Goal: Information Seeking & Learning: Learn about a topic

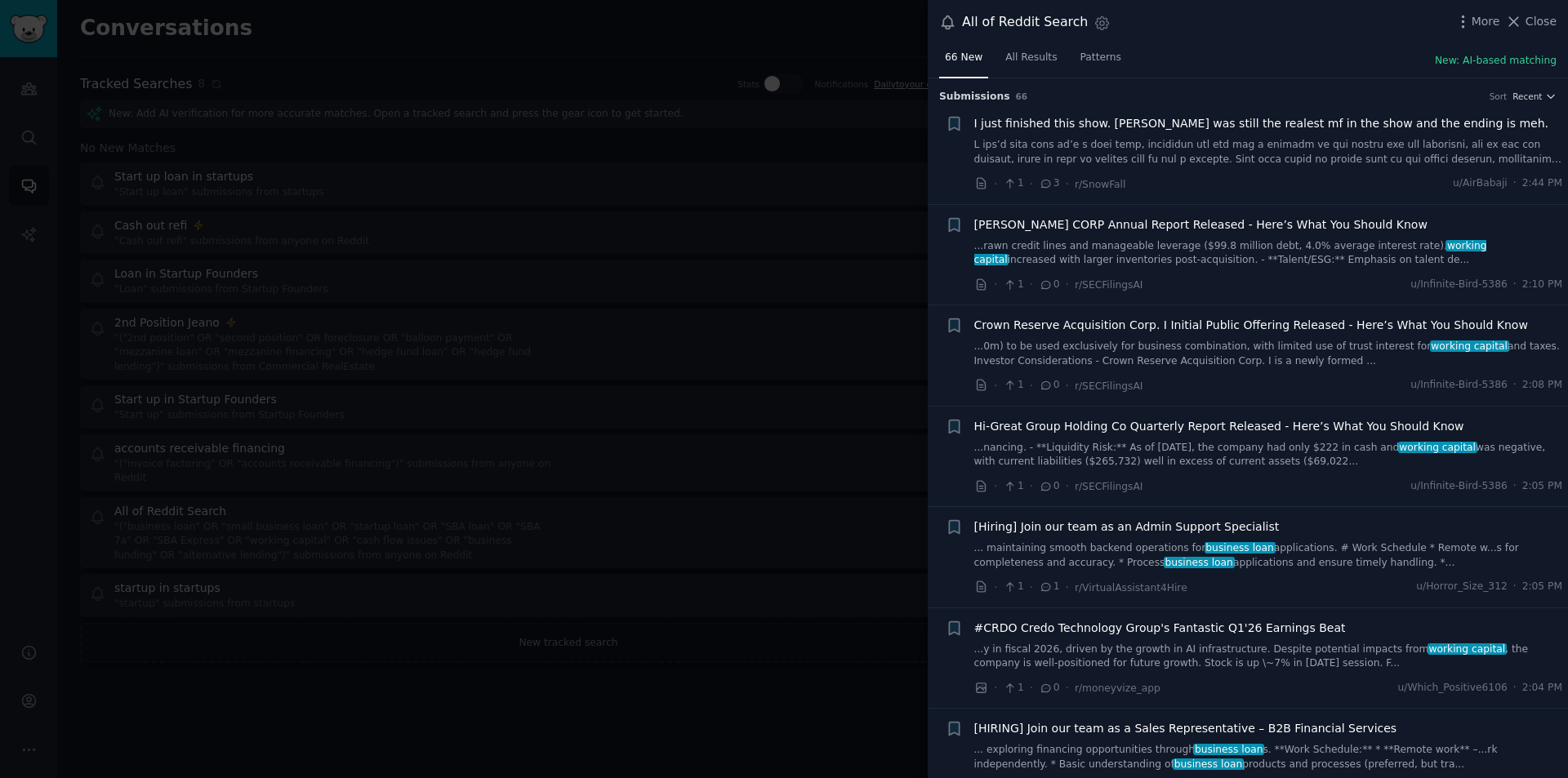
scroll to position [5308, 0]
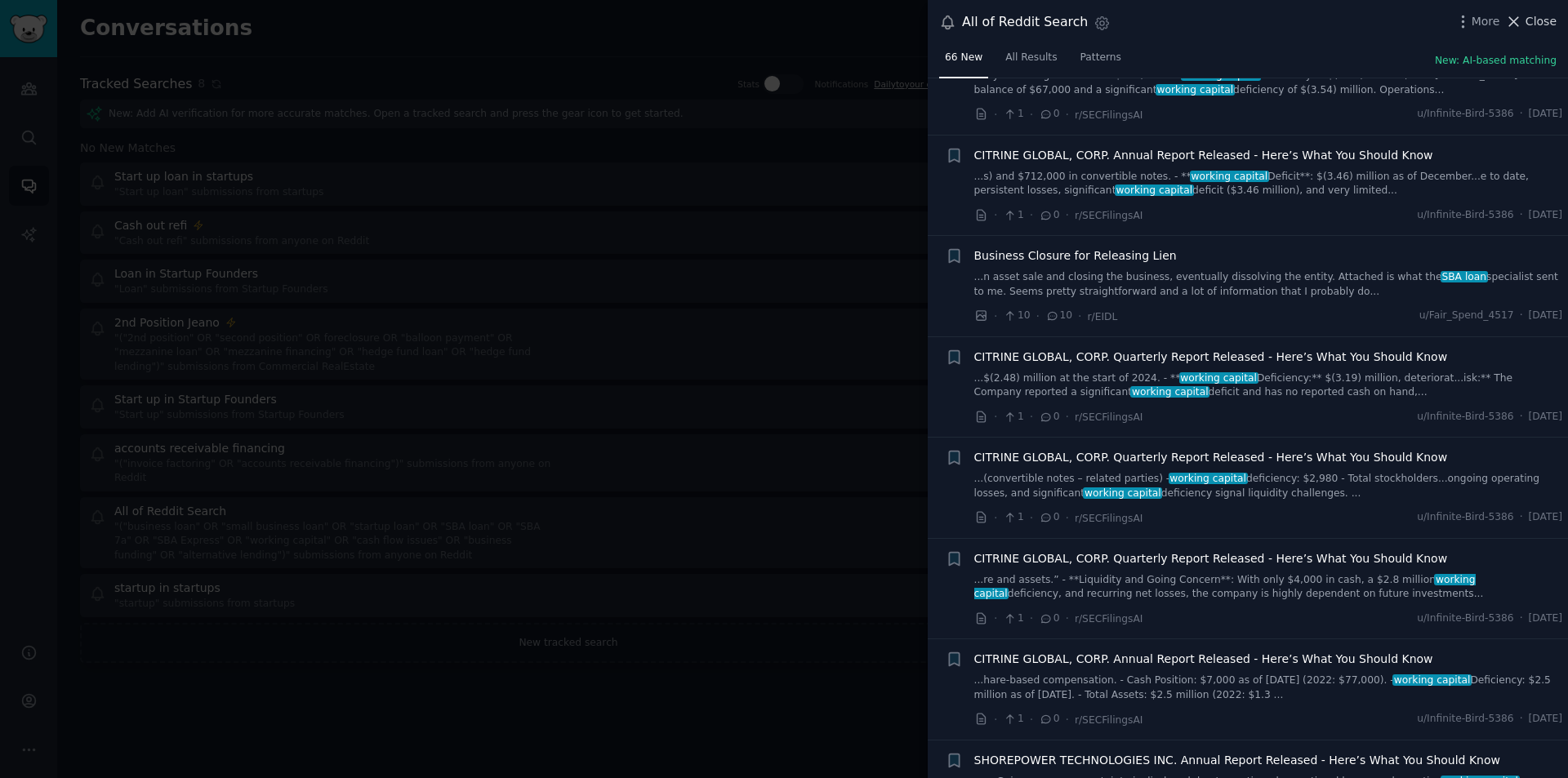
click at [1544, 22] on span "Close" at bounding box center [1541, 21] width 31 height 17
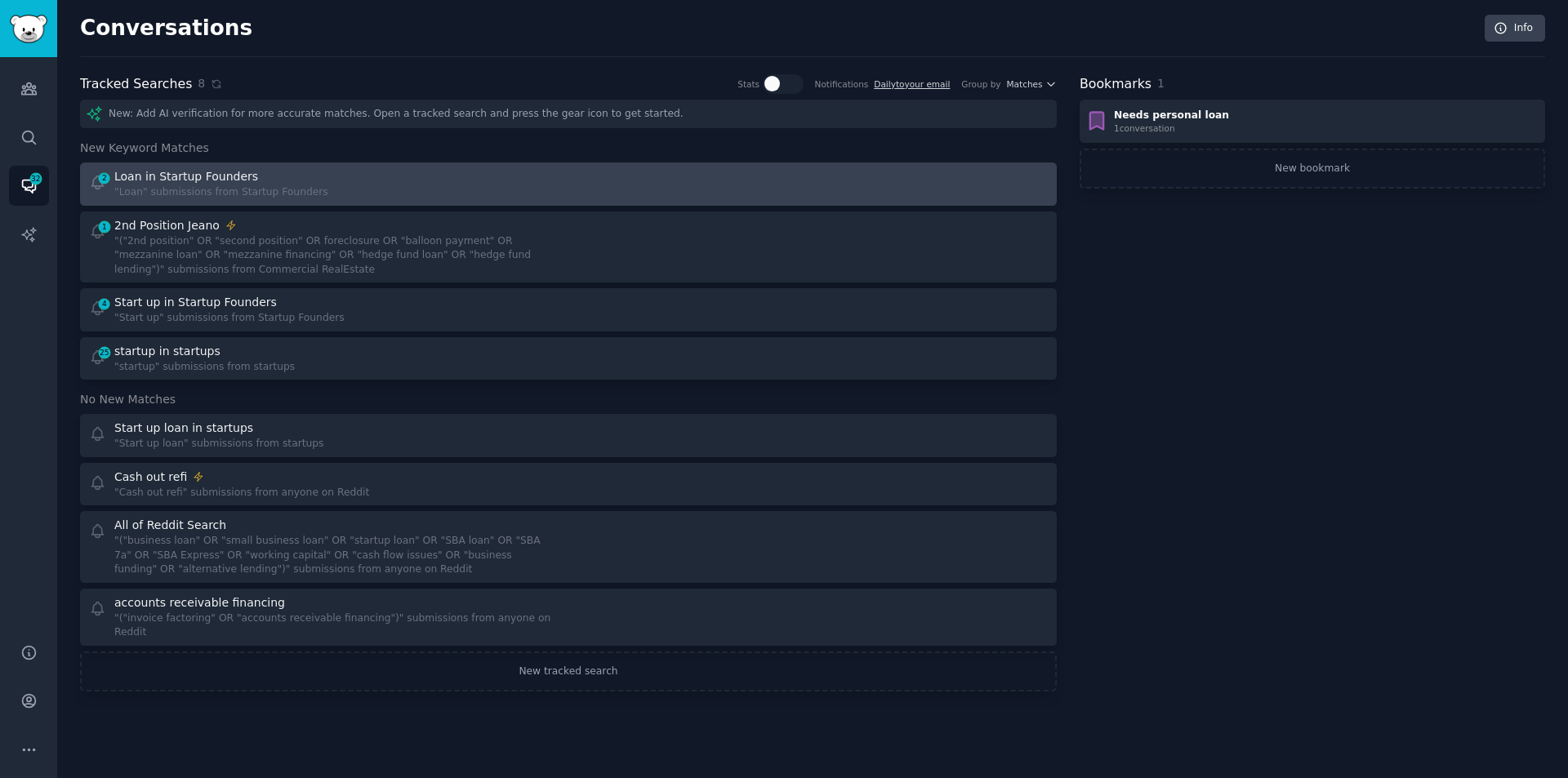
click at [226, 180] on div "Loan in Startup Founders" at bounding box center [186, 177] width 144 height 17
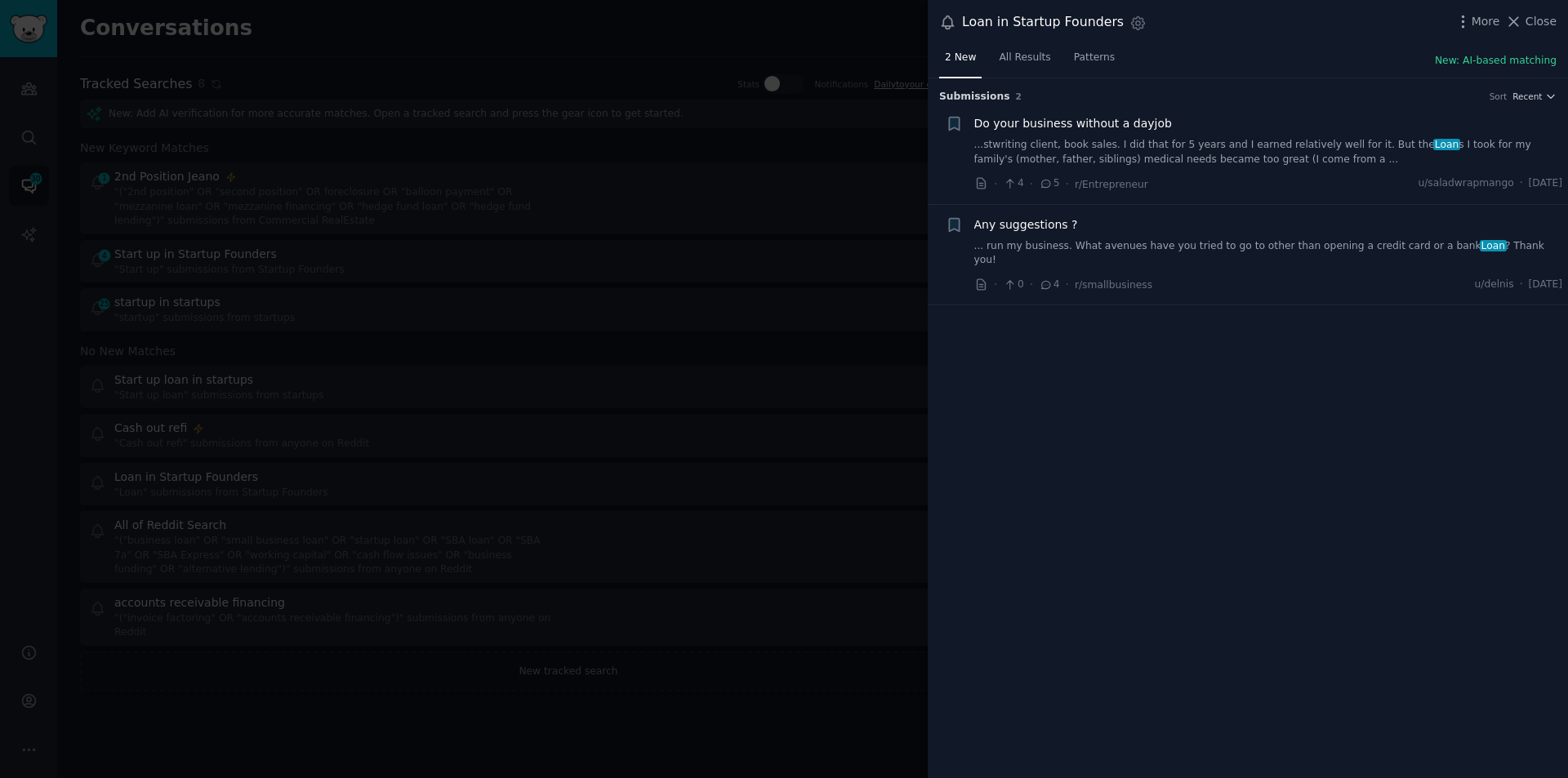
click at [1265, 241] on link "... run my business. What avenues have you tried to go to other than opening a …" at bounding box center [1268, 253] width 588 height 29
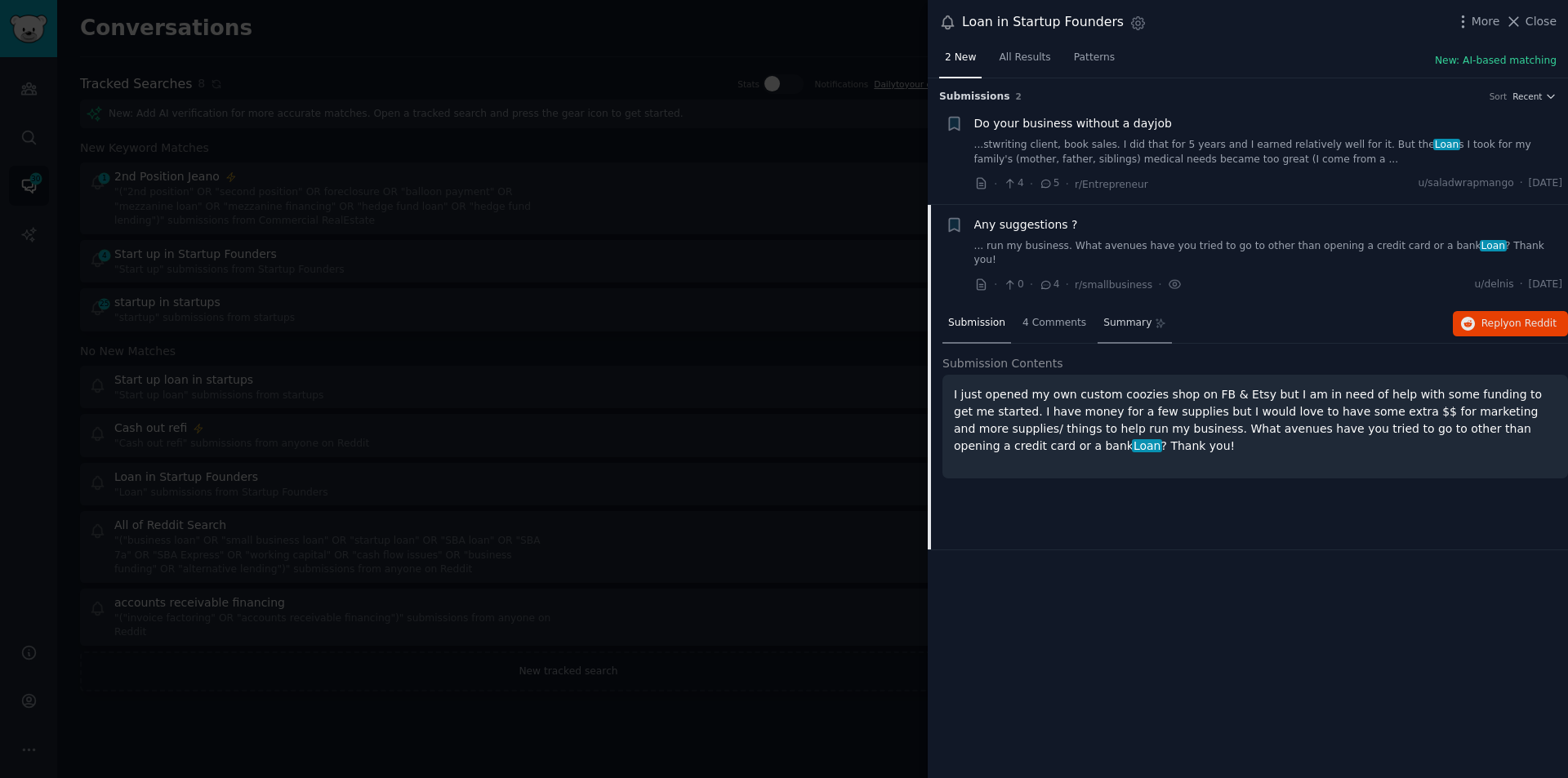
click at [1111, 316] on span "Summary" at bounding box center [1127, 324] width 48 height 15
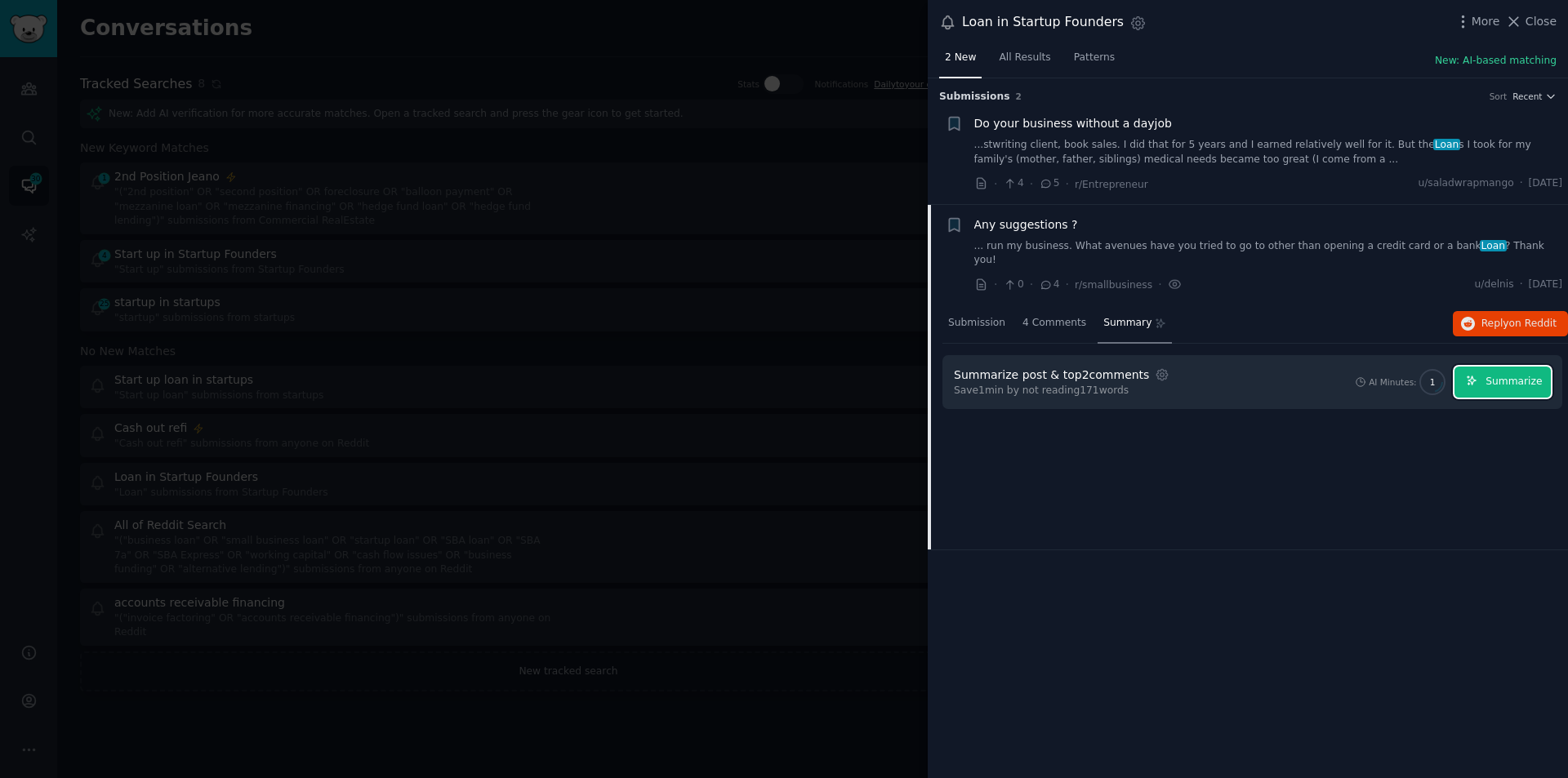
click at [1510, 375] on span "Summarize" at bounding box center [1513, 382] width 56 height 15
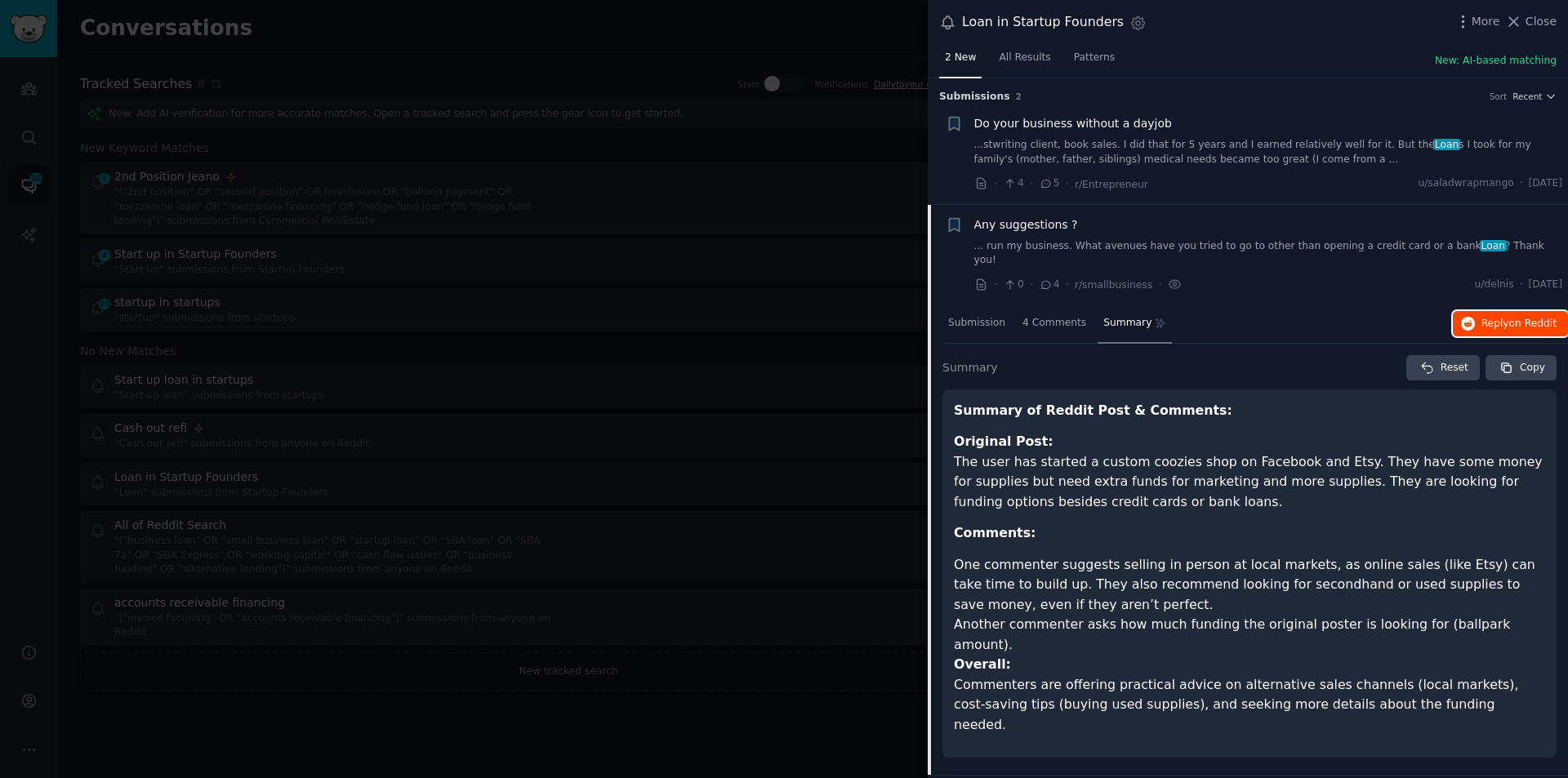
click at [1522, 318] on span "on Reddit" at bounding box center [1533, 324] width 47 height 11
click at [1550, 24] on span "Close" at bounding box center [1541, 21] width 31 height 17
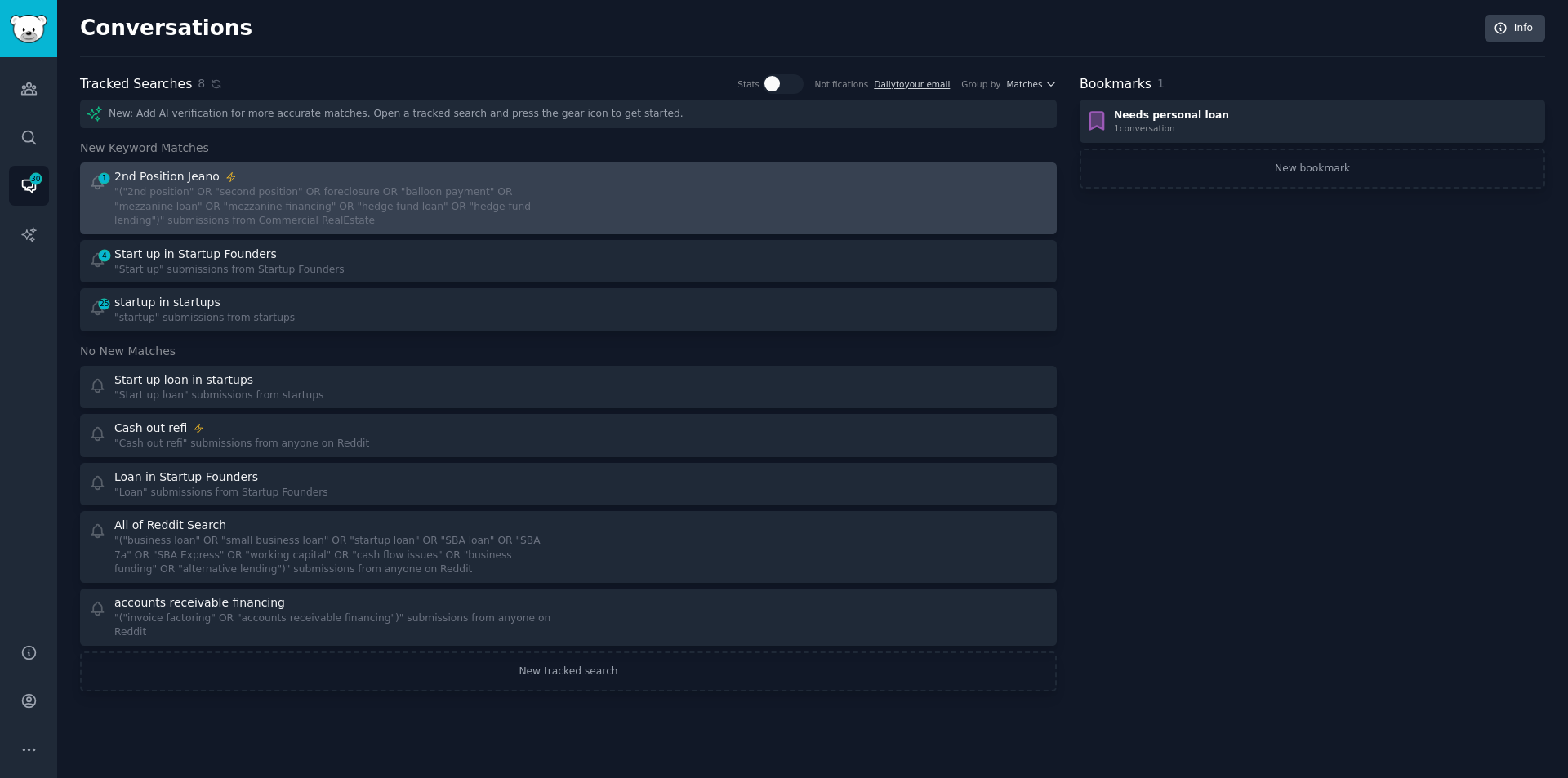
click at [315, 202] on div ""("2nd position" OR "second position" OR foreclosure OR "balloon payment" OR "m…" at bounding box center [336, 207] width 443 height 43
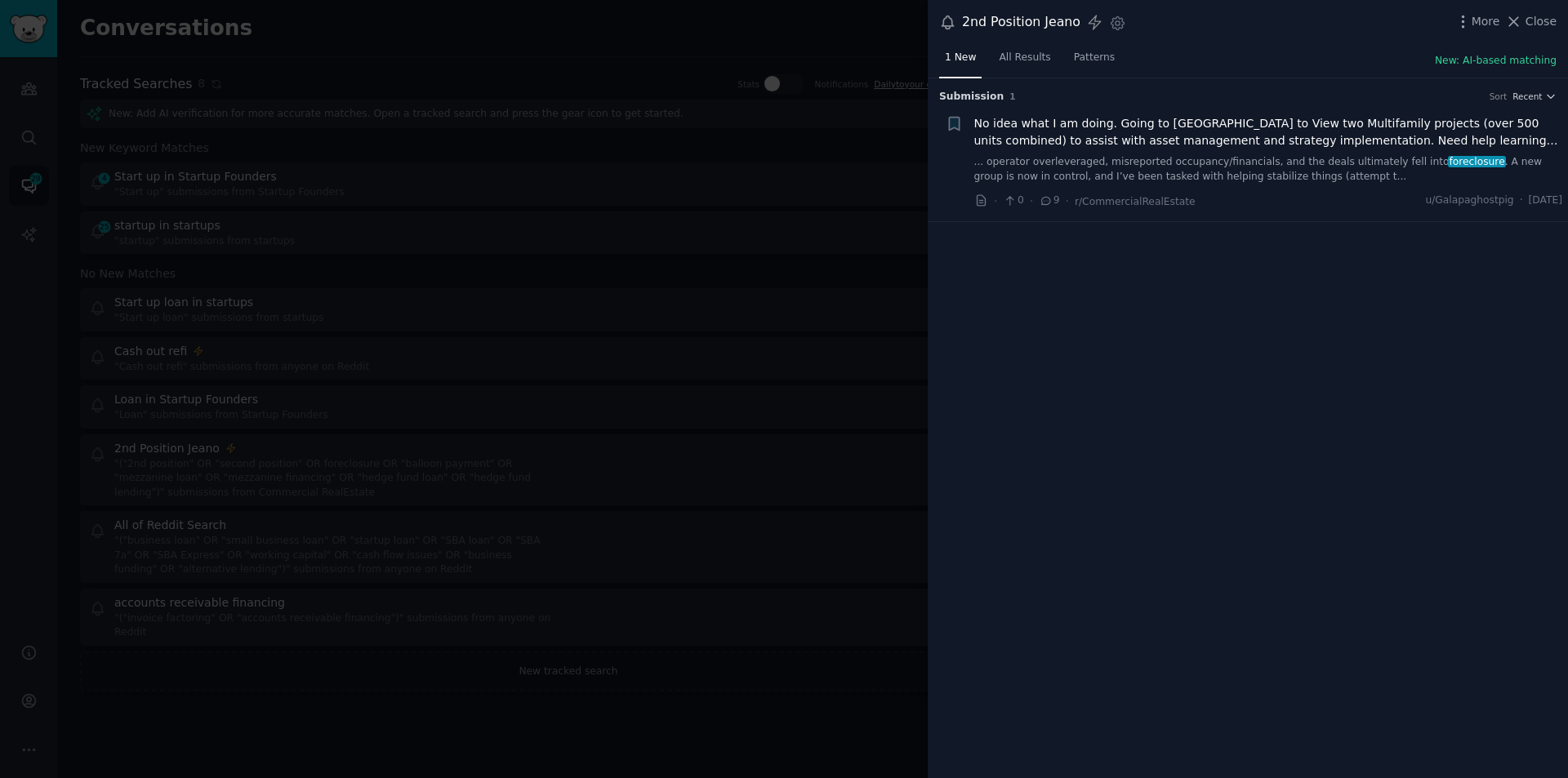
click at [1178, 123] on span "No idea what I am doing. Going to San Antonio to View two Multifamily projects …" at bounding box center [1268, 132] width 588 height 34
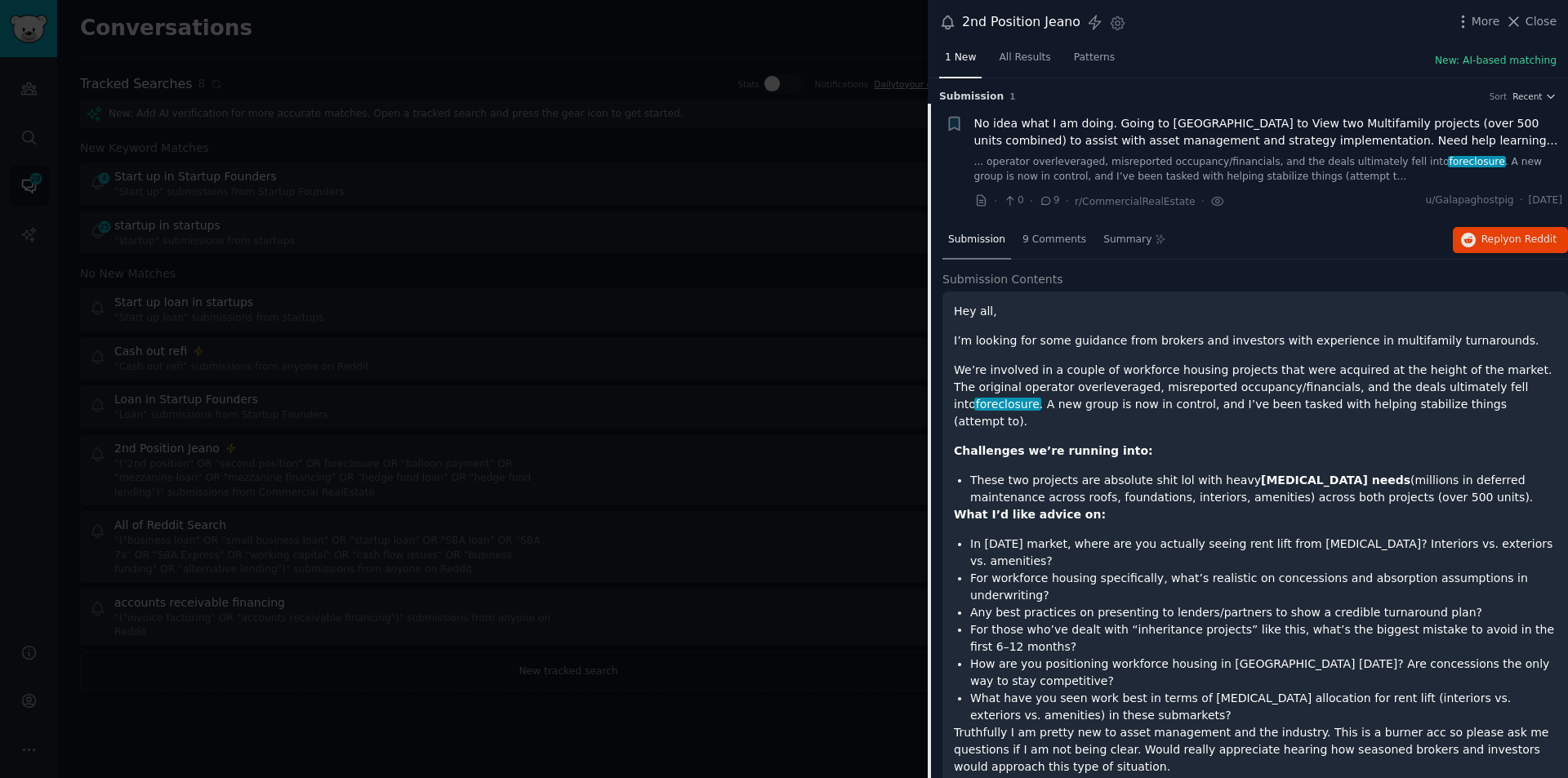
scroll to position [1, 0]
click at [1517, 20] on icon at bounding box center [1513, 21] width 17 height 17
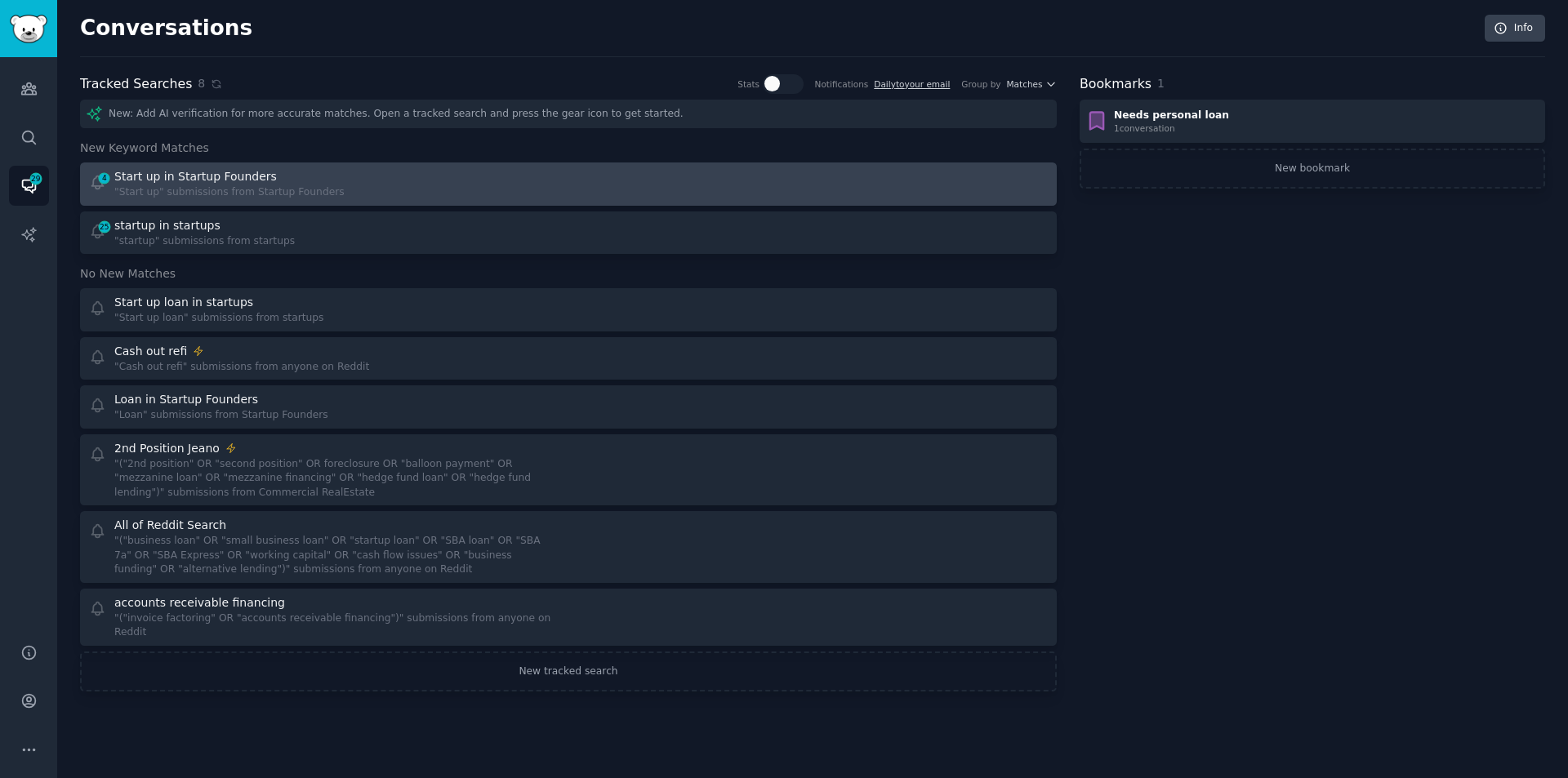
click at [221, 174] on div "Start up in Startup Founders" at bounding box center [195, 177] width 163 height 17
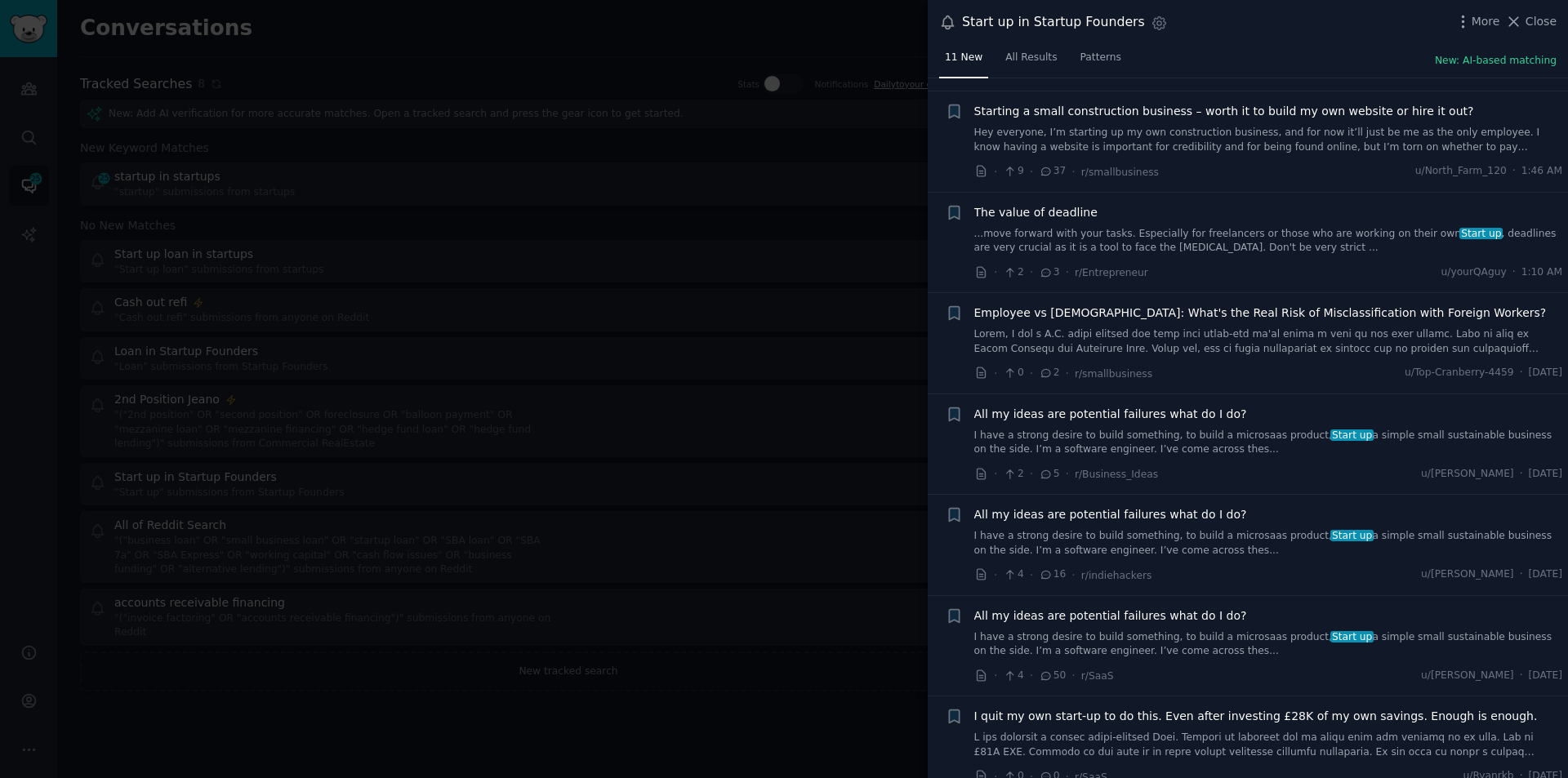
scroll to position [434, 0]
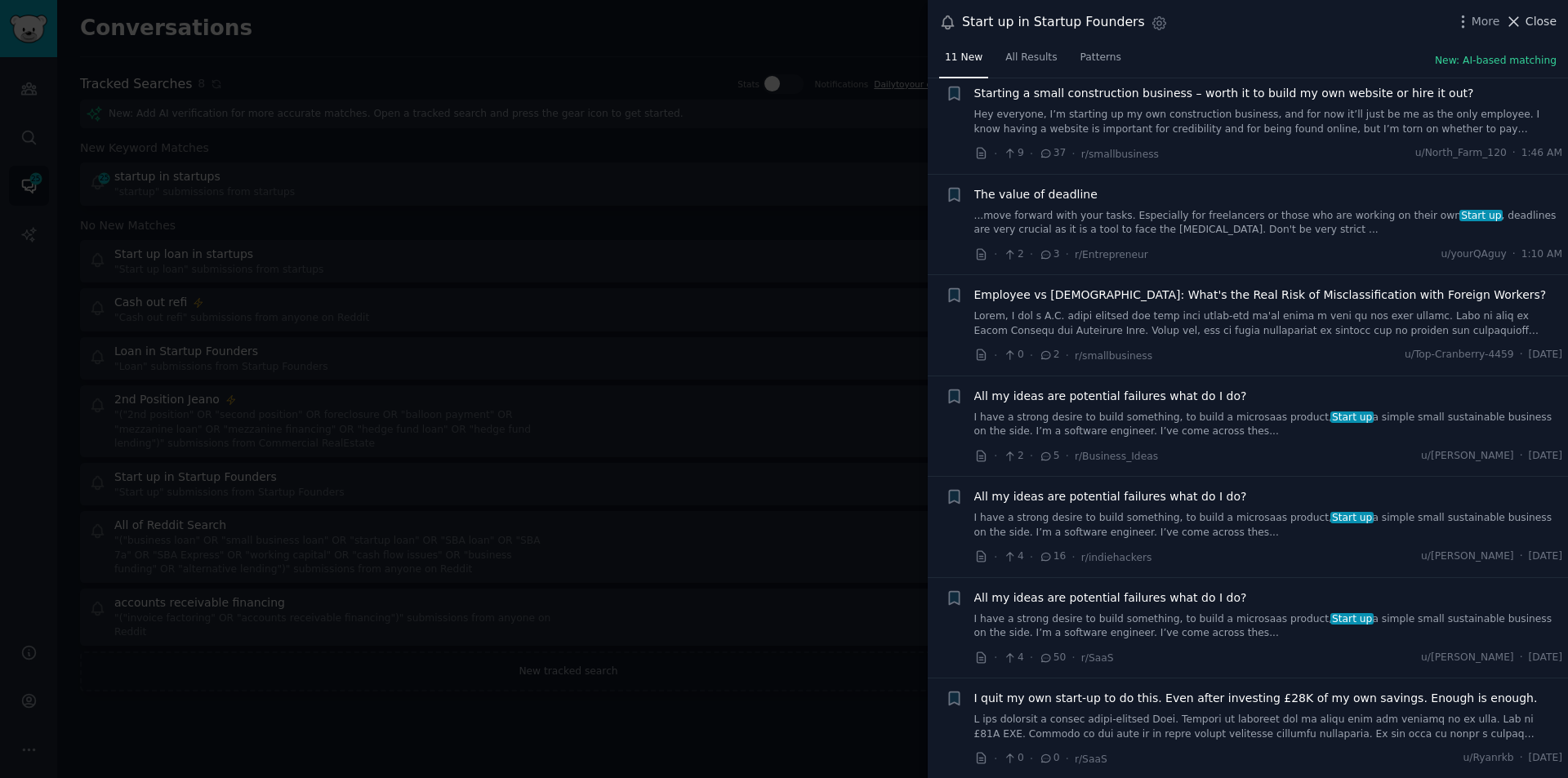
click at [1527, 23] on button "Close" at bounding box center [1530, 21] width 51 height 17
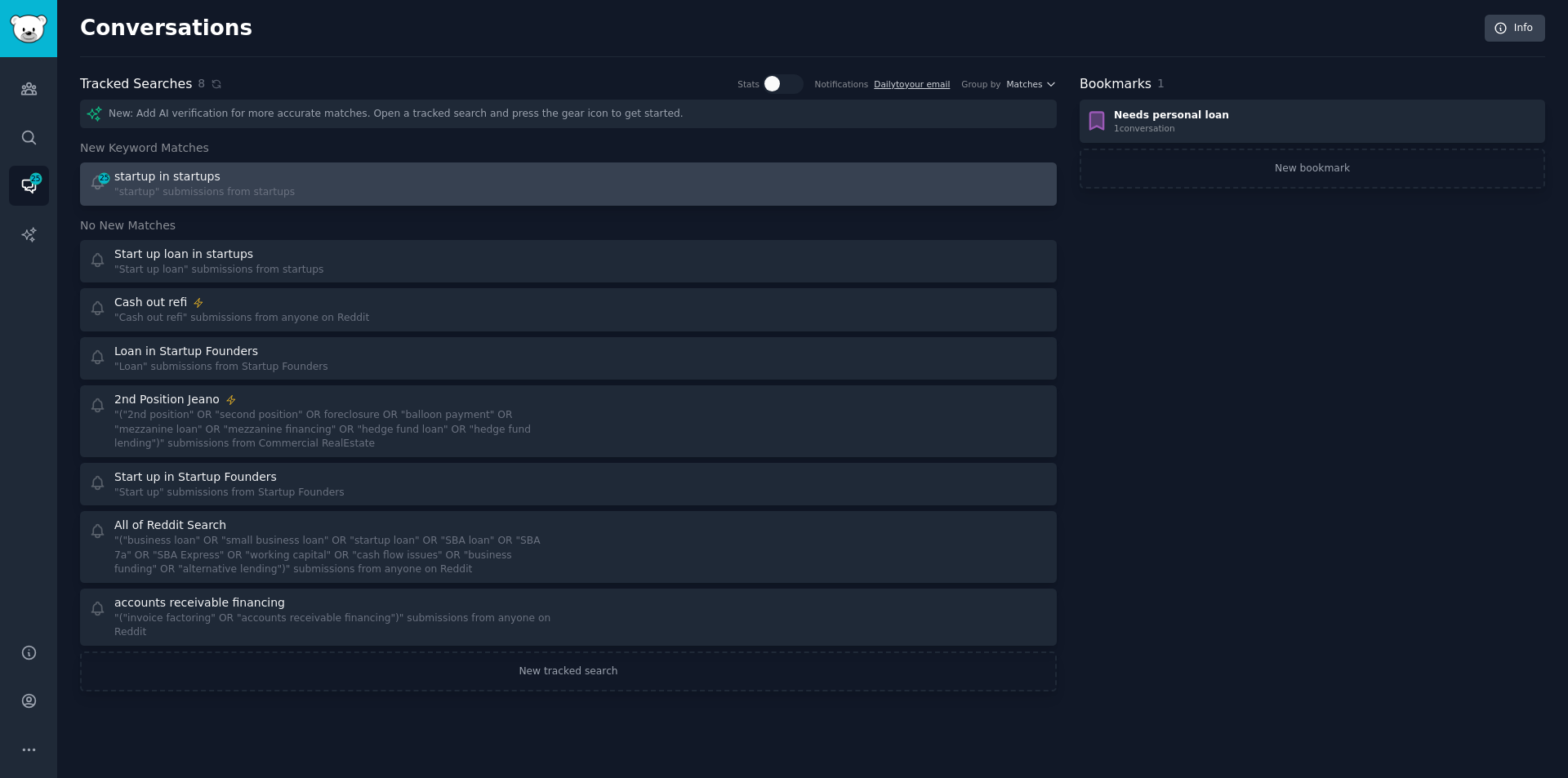
click at [230, 183] on div "startup in startups" at bounding box center [204, 177] width 181 height 17
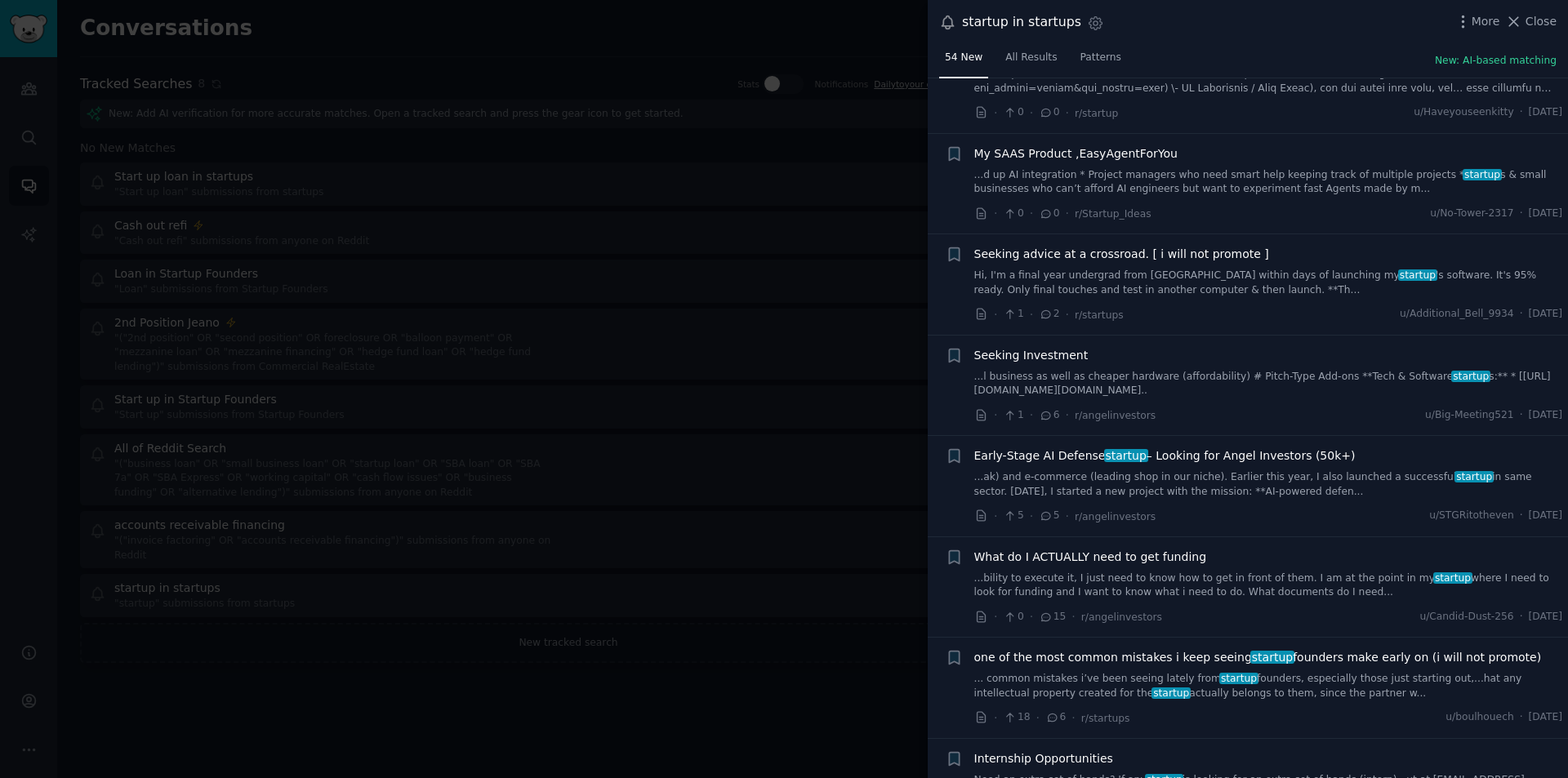
scroll to position [4760, 0]
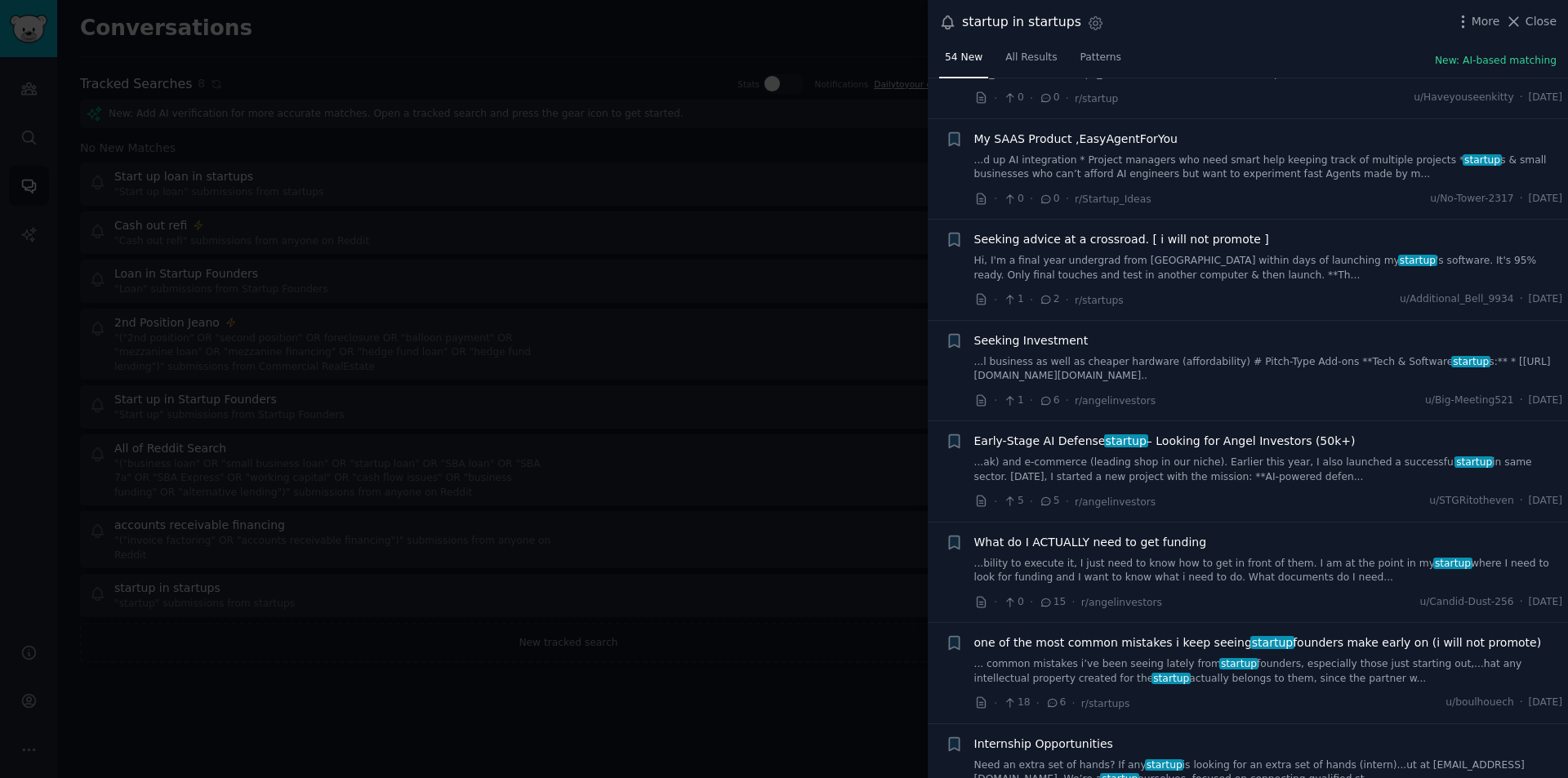
click at [1101, 557] on link "...bility to execute it, I just need to know how to get in front of them. I am …" at bounding box center [1268, 571] width 588 height 29
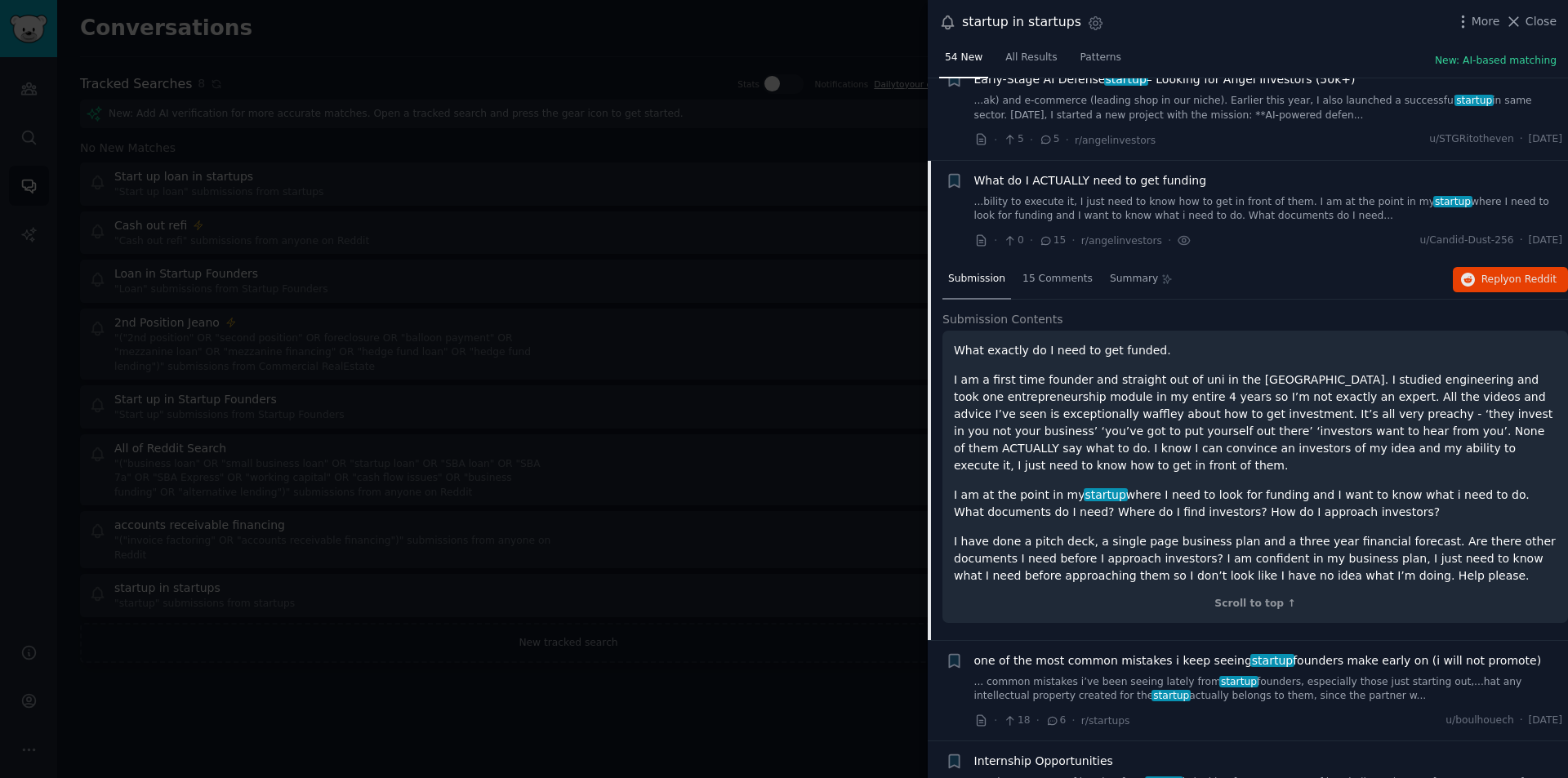
scroll to position [4550, 0]
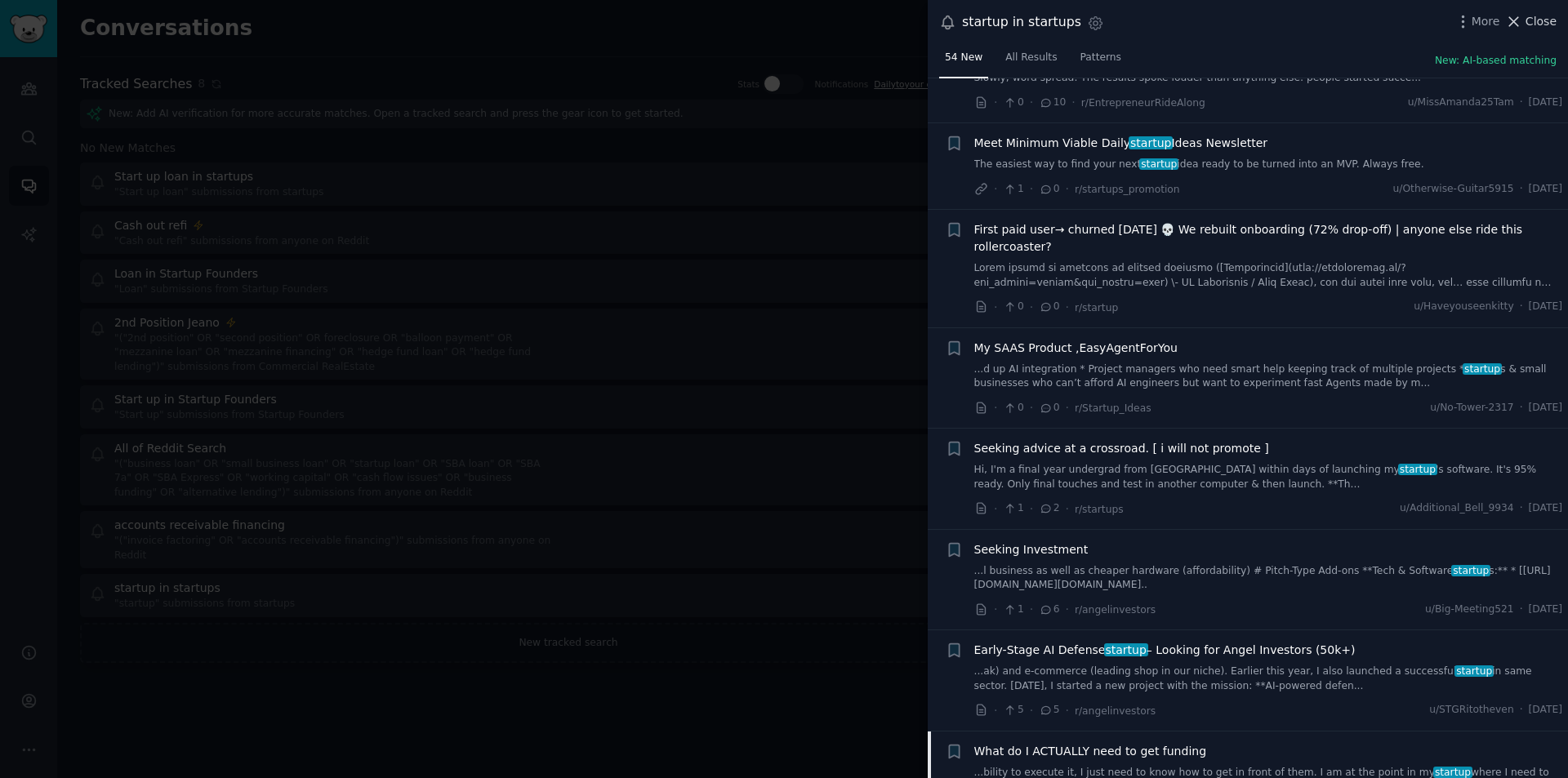
click at [1531, 19] on span "Close" at bounding box center [1541, 21] width 31 height 17
